Goal: Find specific page/section: Find specific page/section

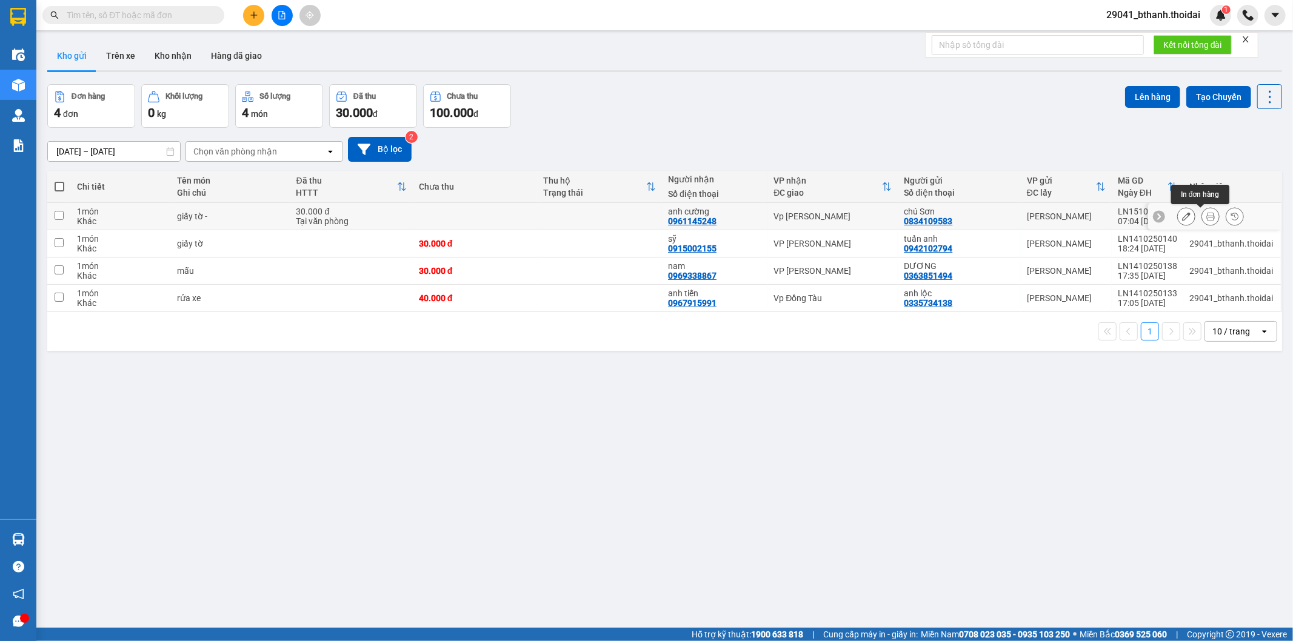
click at [1115, 217] on button at bounding box center [1210, 216] width 17 height 21
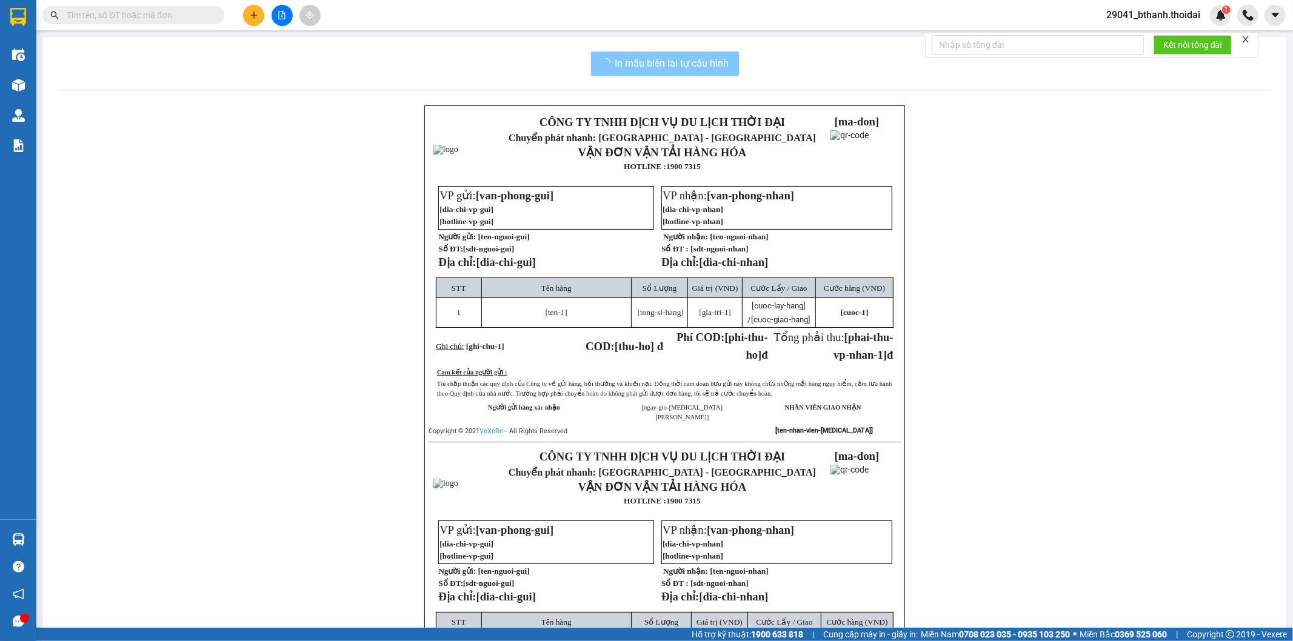
click at [708, 72] on button "In mẫu biên lai tự cấu hình" at bounding box center [665, 64] width 148 height 24
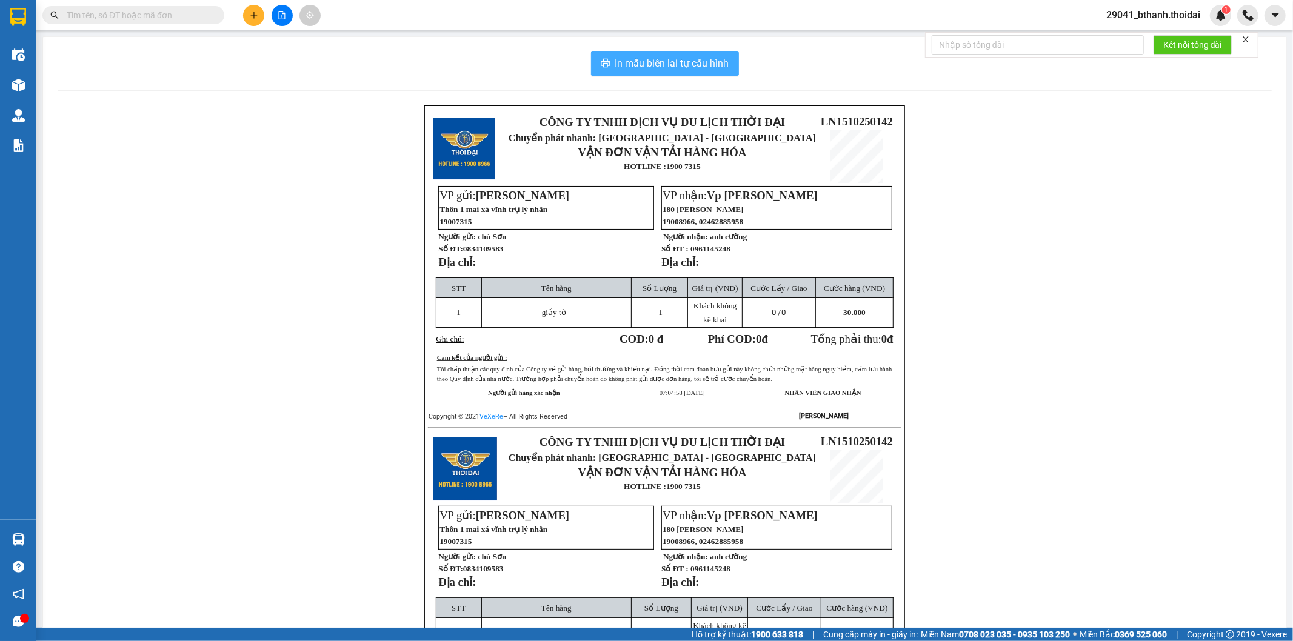
click at [708, 65] on span "In mẫu biên lai tự cấu hình" at bounding box center [672, 63] width 114 height 15
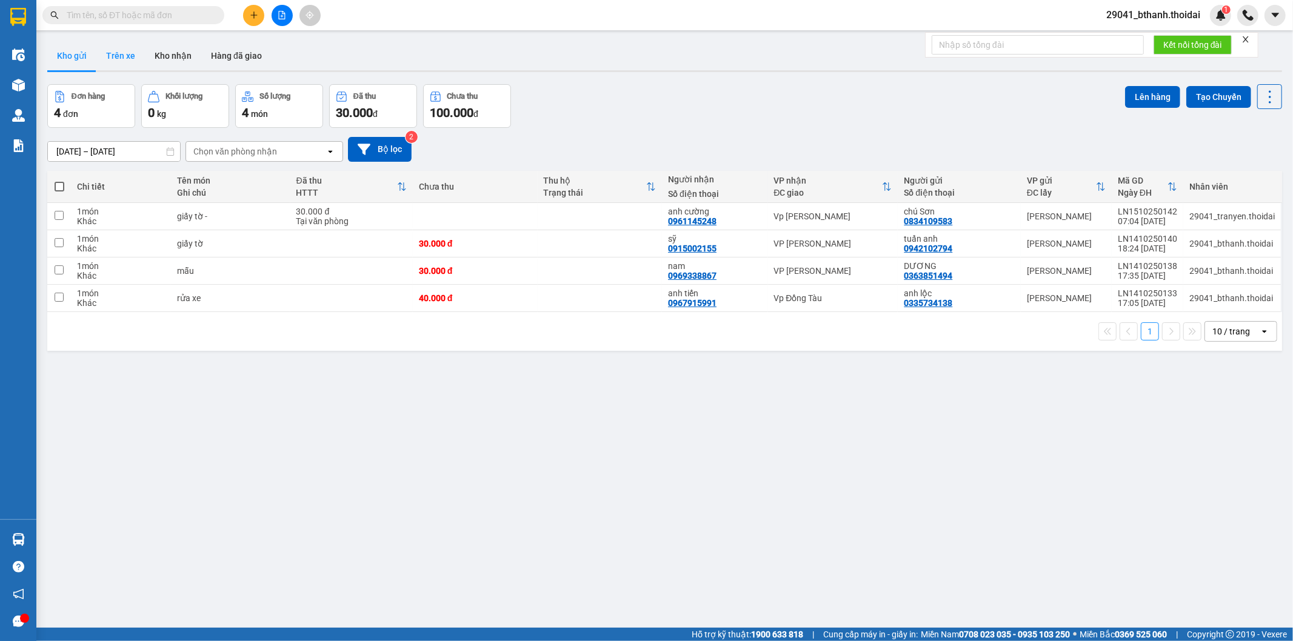
click at [114, 57] on button "Trên xe" at bounding box center [120, 55] width 49 height 29
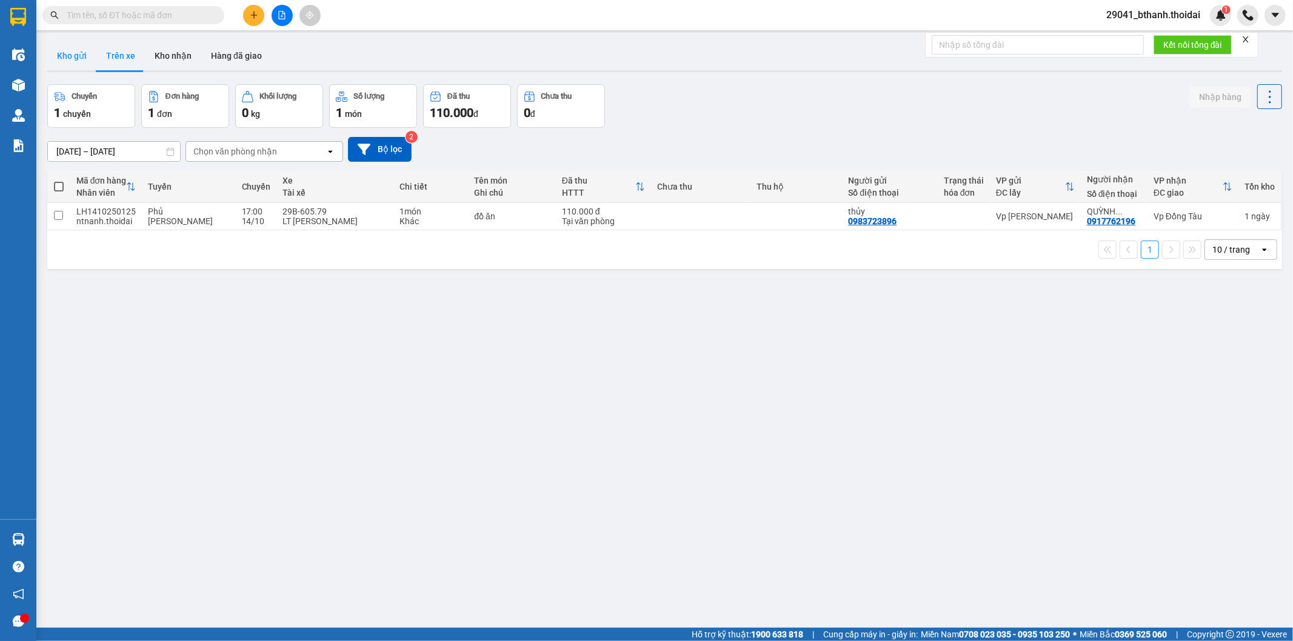
click at [75, 55] on button "Kho gửi" at bounding box center [71, 55] width 49 height 29
